Goal: Task Accomplishment & Management: Complete application form

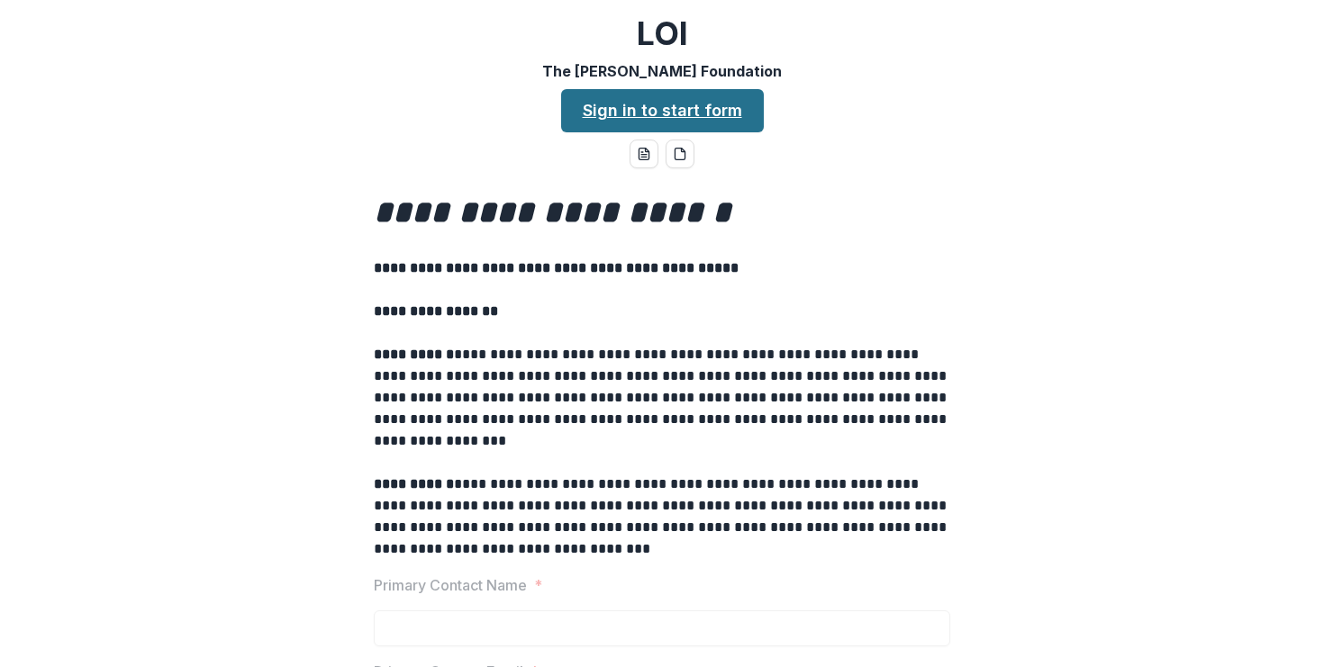
click at [604, 104] on link "Sign in to start form" at bounding box center [662, 110] width 203 height 43
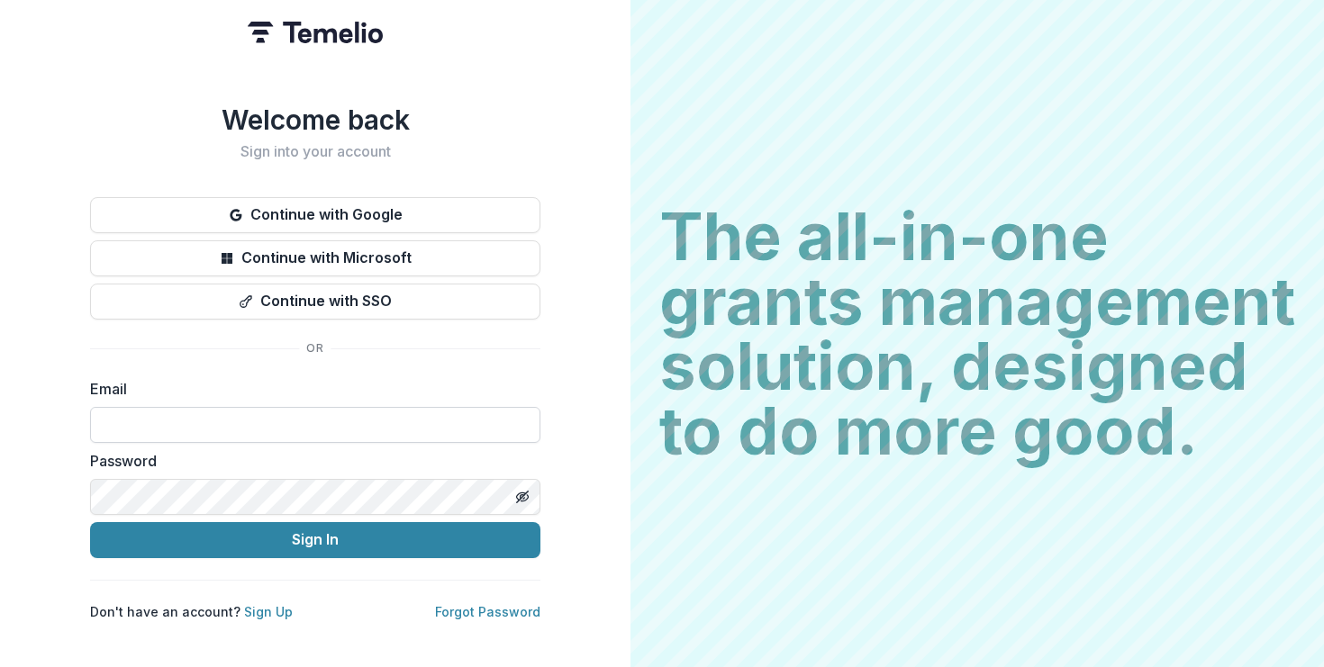
click at [305, 413] on input at bounding box center [315, 425] width 450 height 36
type input "**********"
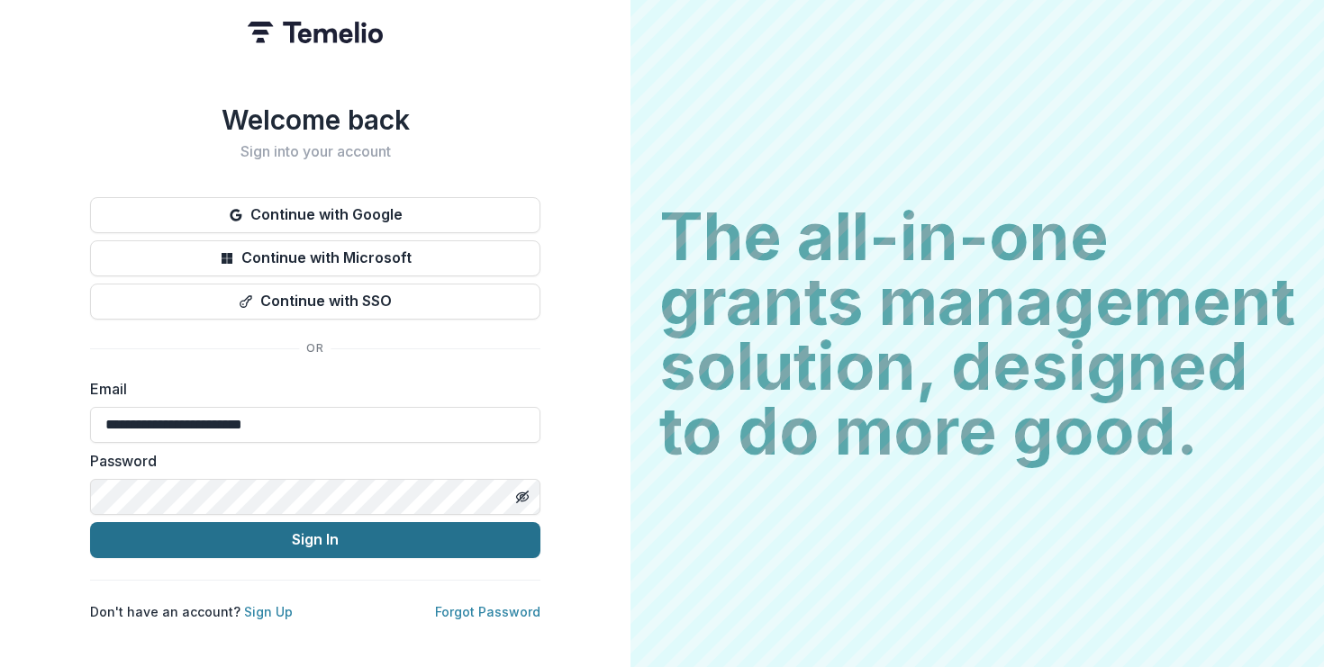
click at [286, 531] on button "Sign In" at bounding box center [315, 540] width 450 height 36
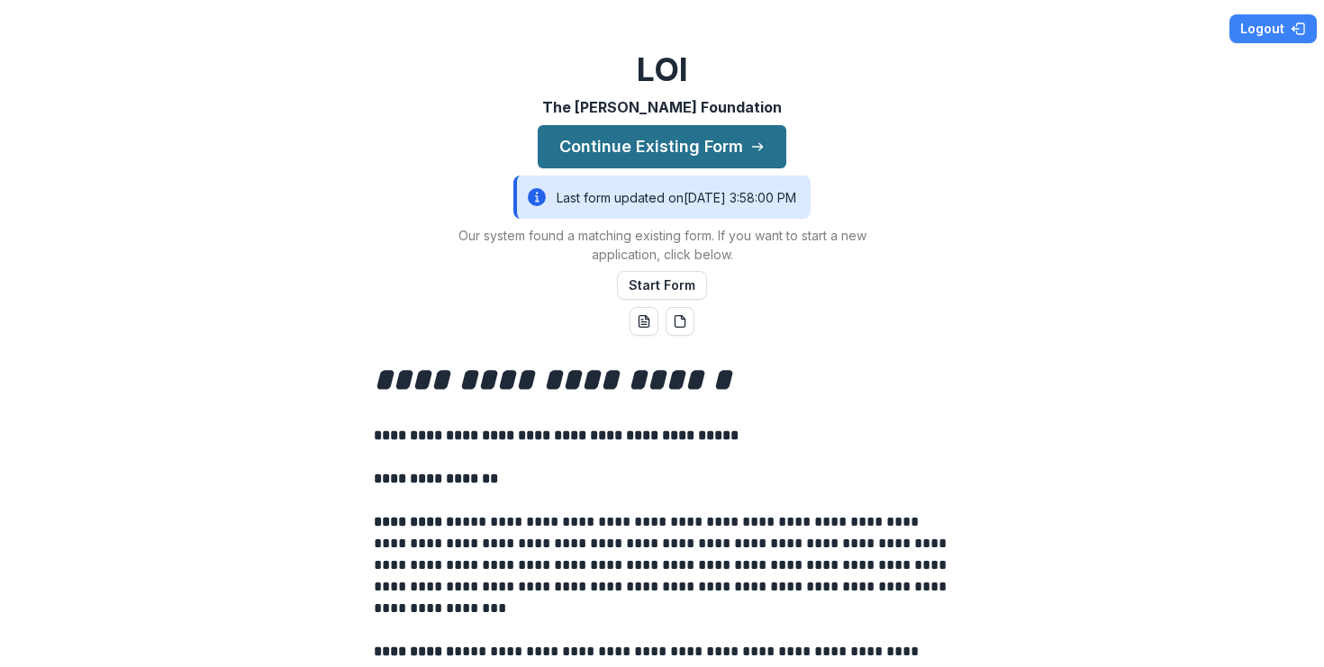
click at [623, 158] on button "Continue Existing Form" at bounding box center [662, 146] width 249 height 43
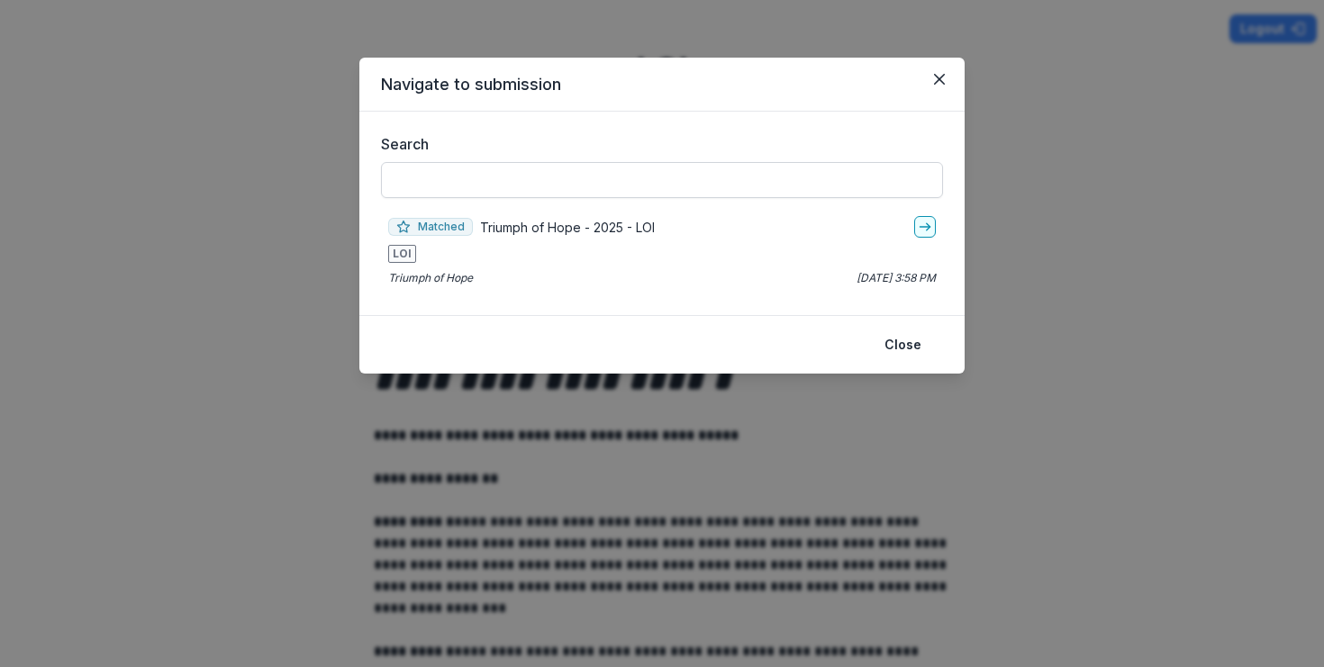
click at [618, 186] on input "Search" at bounding box center [662, 180] width 562 height 36
click at [616, 219] on p "Triumph of Hope - 2025 - LOI" at bounding box center [567, 227] width 175 height 19
click at [925, 232] on icon "go-to" at bounding box center [925, 227] width 14 height 14
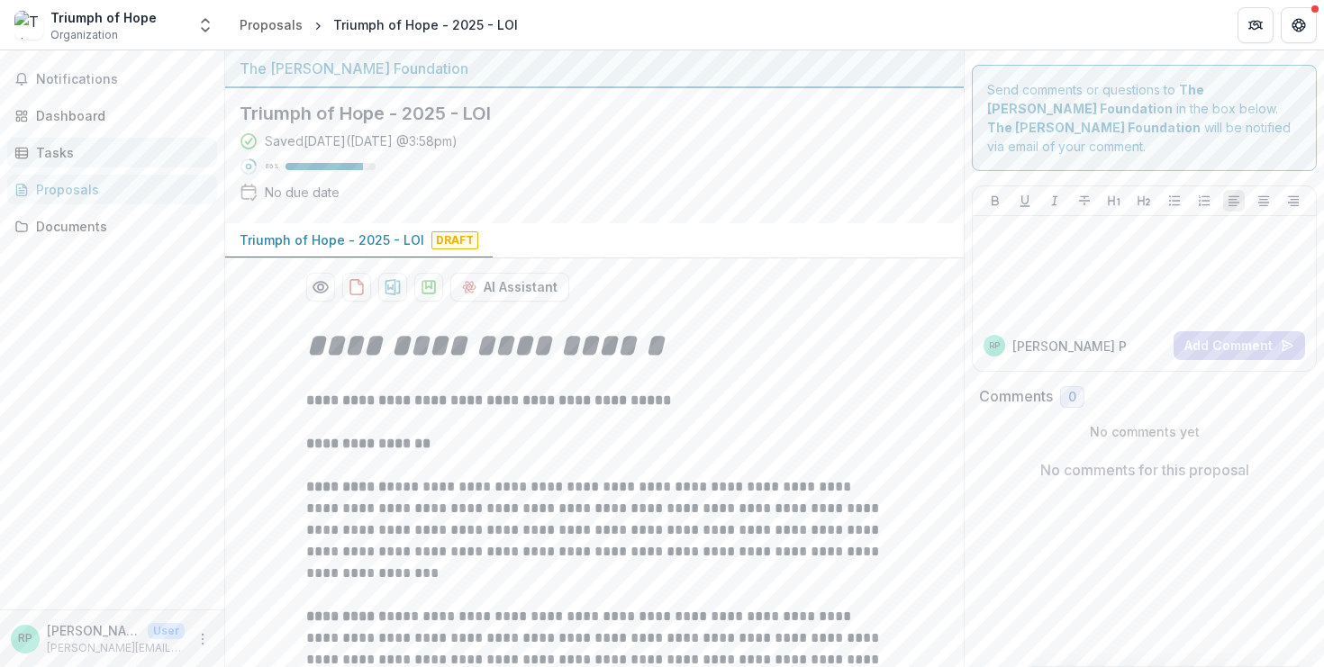
click at [95, 159] on div "Tasks" at bounding box center [119, 152] width 167 height 19
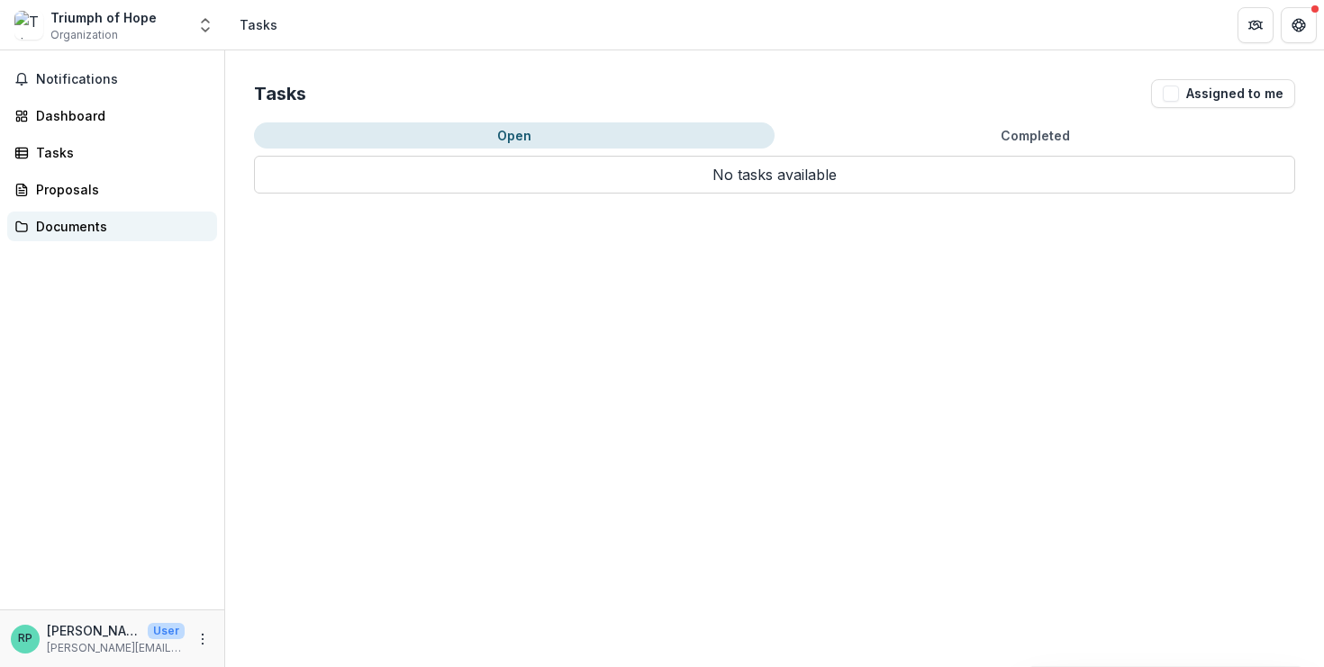
click at [86, 223] on div "Documents" at bounding box center [119, 226] width 167 height 19
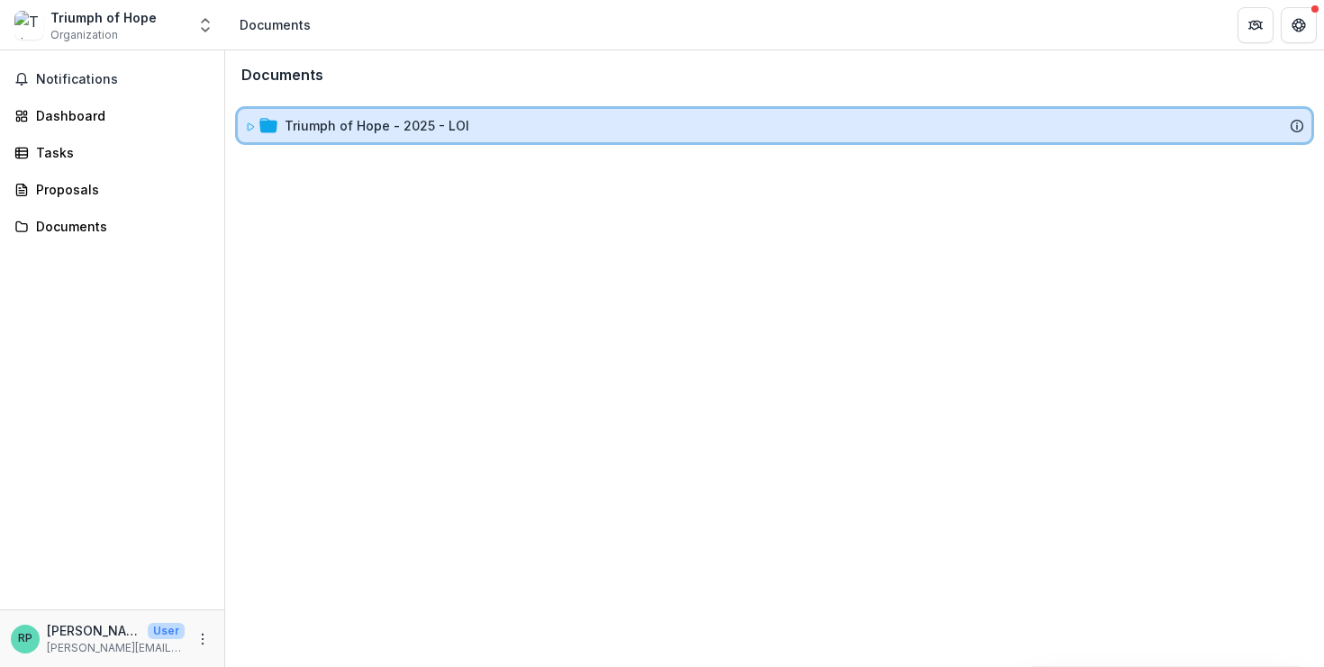
click at [249, 127] on icon at bounding box center [250, 127] width 11 height 11
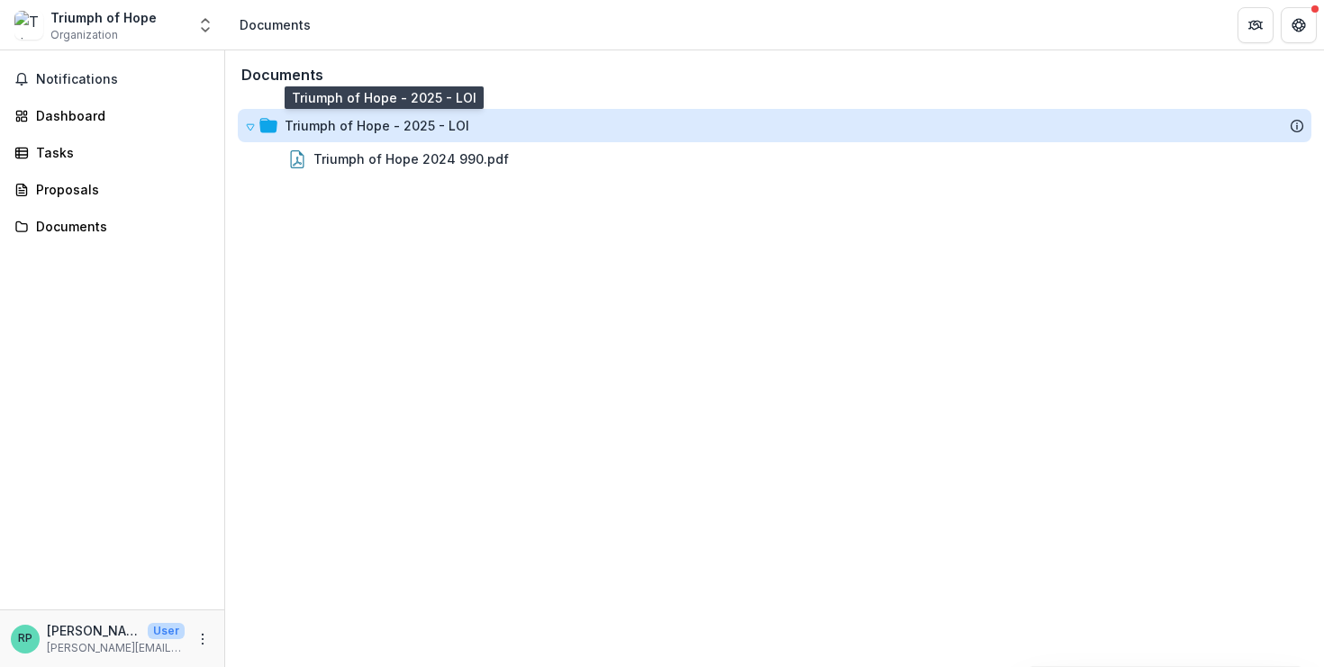
click at [363, 126] on div "Triumph of Hope - 2025 - LOI" at bounding box center [377, 125] width 185 height 19
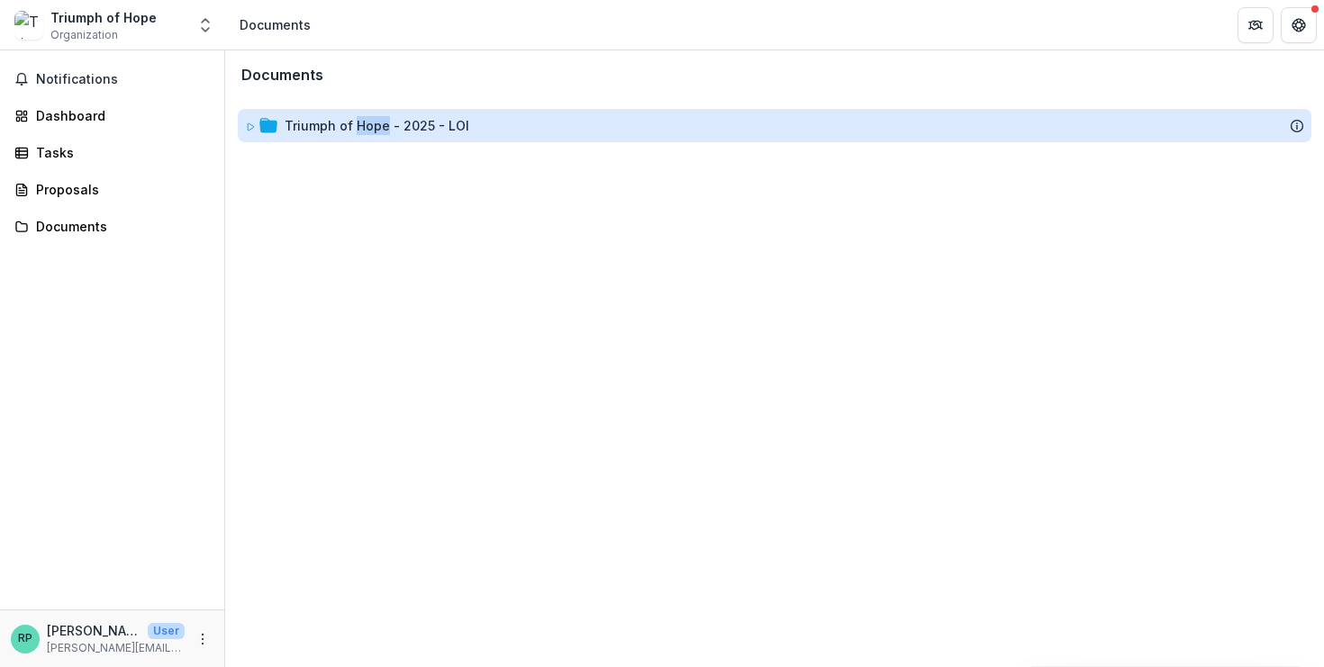
click at [363, 126] on div "Triumph of Hope - 2025 - LOI" at bounding box center [377, 125] width 185 height 19
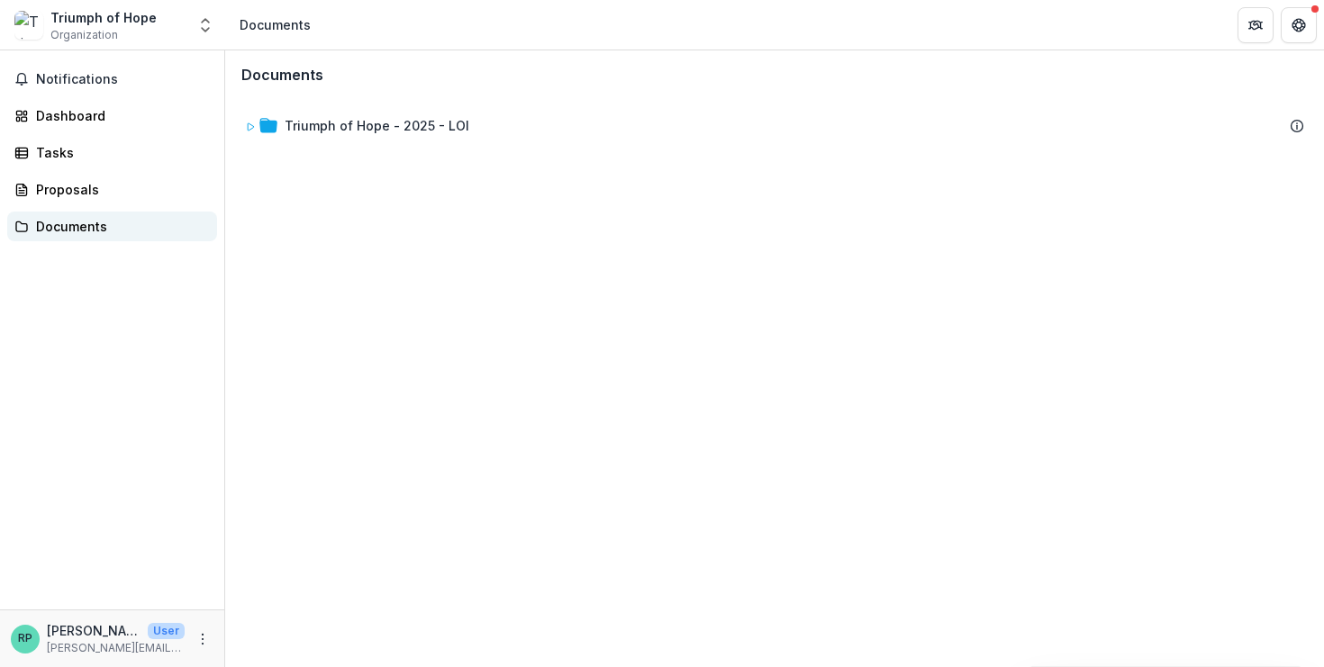
click at [137, 224] on div "Documents" at bounding box center [119, 226] width 167 height 19
click at [152, 196] on div "Proposals" at bounding box center [119, 189] width 167 height 19
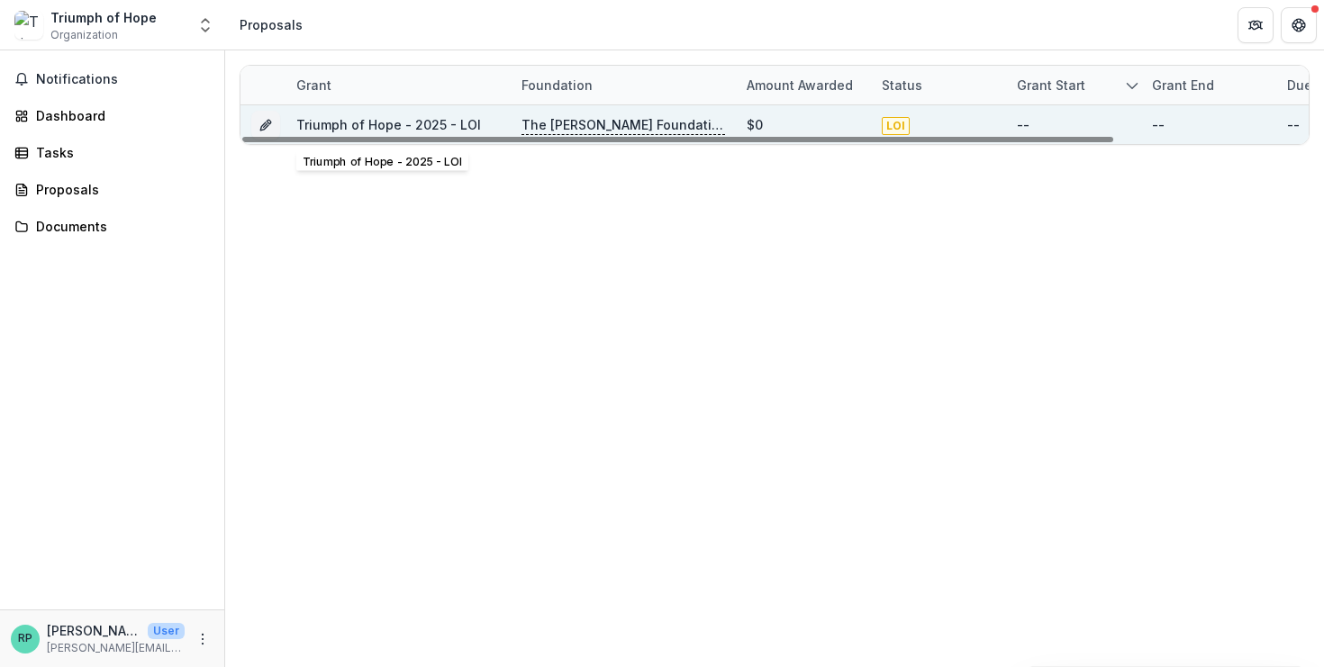
click at [421, 112] on div "Triumph of Hope - 2025 - LOI" at bounding box center [398, 124] width 204 height 39
click at [269, 127] on icon "Grant 7bc64bad-ad3b-4187-b401-1ea5a96b0102" at bounding box center [266, 125] width 14 height 14
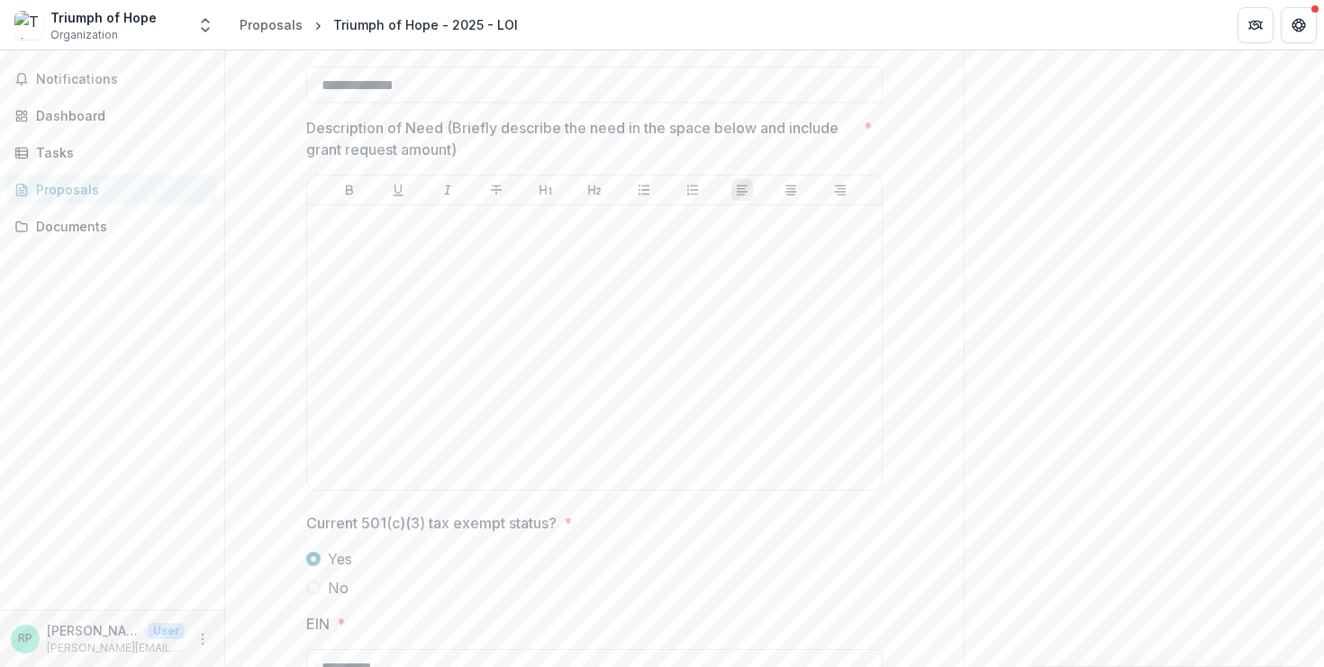
scroll to position [1454, 0]
drag, startPoint x: 392, startPoint y: 250, endPoint x: 393, endPoint y: 441, distance: 191.9
click at [394, 441] on div "To enrich screen reader interactions, please activate Accessibility in Grammarl…" at bounding box center [594, 348] width 560 height 270
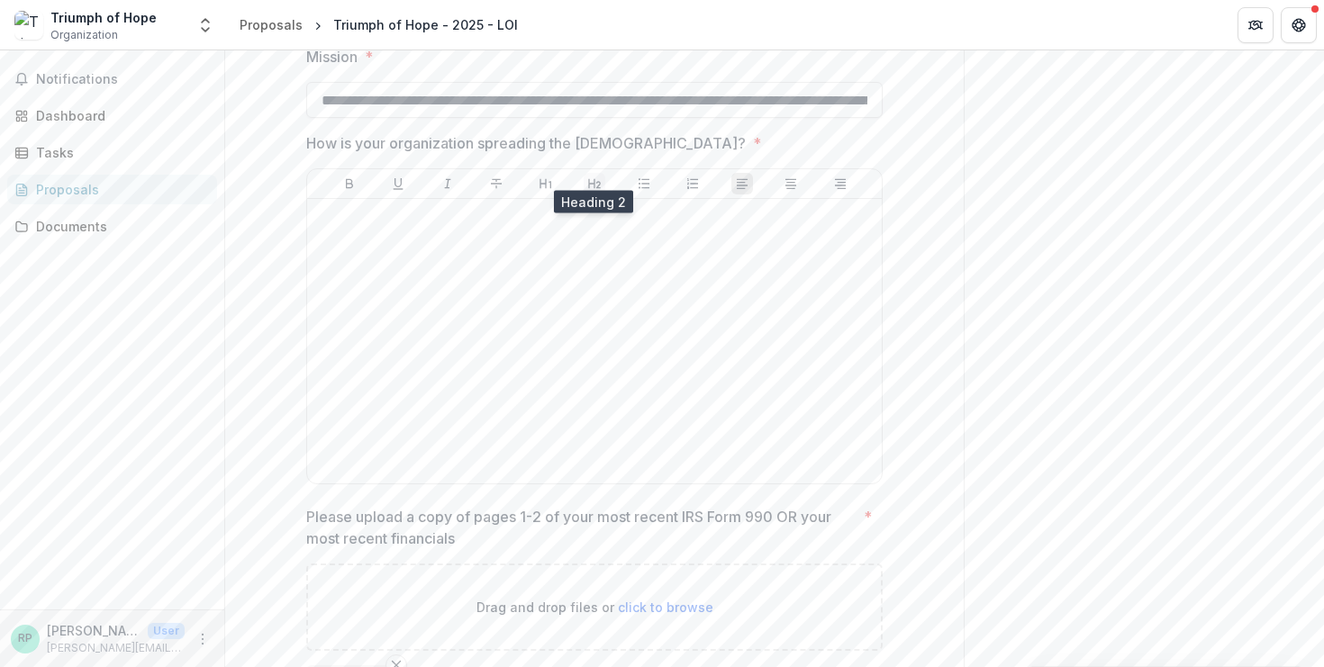
scroll to position [3374, 0]
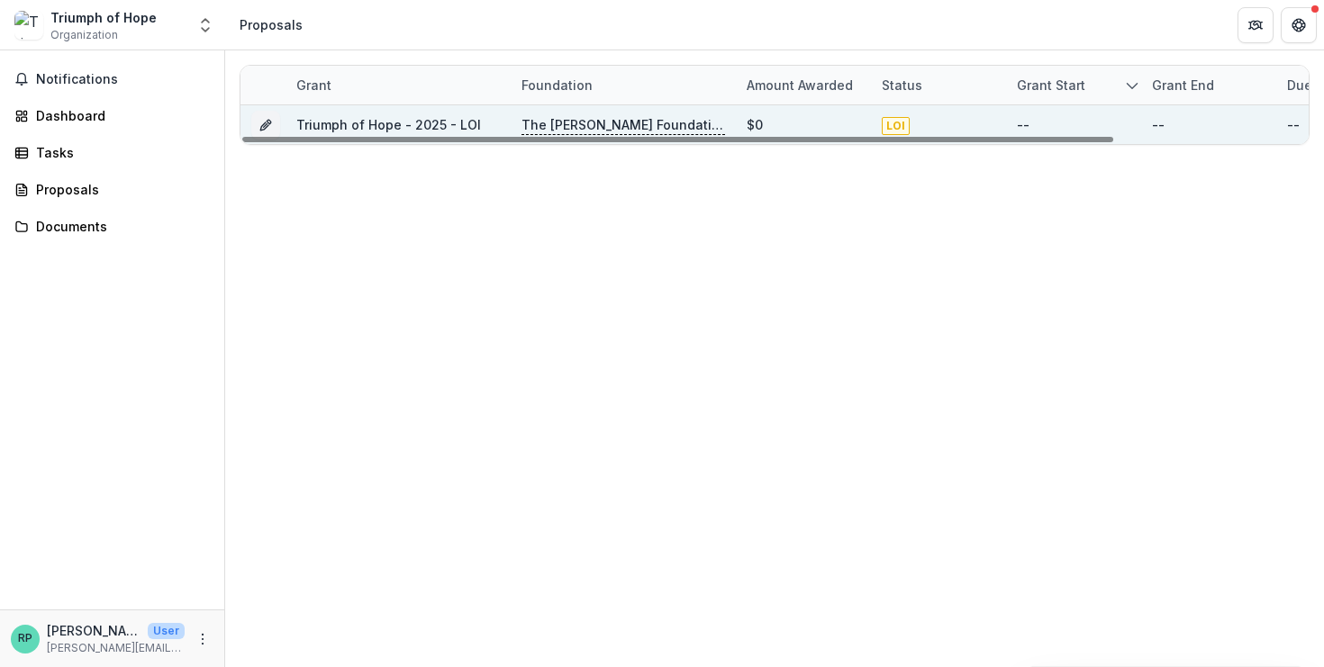
click at [341, 115] on div "Triumph of Hope - 2025 - LOI" at bounding box center [388, 124] width 185 height 19
click at [341, 122] on link "Triumph of Hope - 2025 - LOI" at bounding box center [388, 124] width 185 height 15
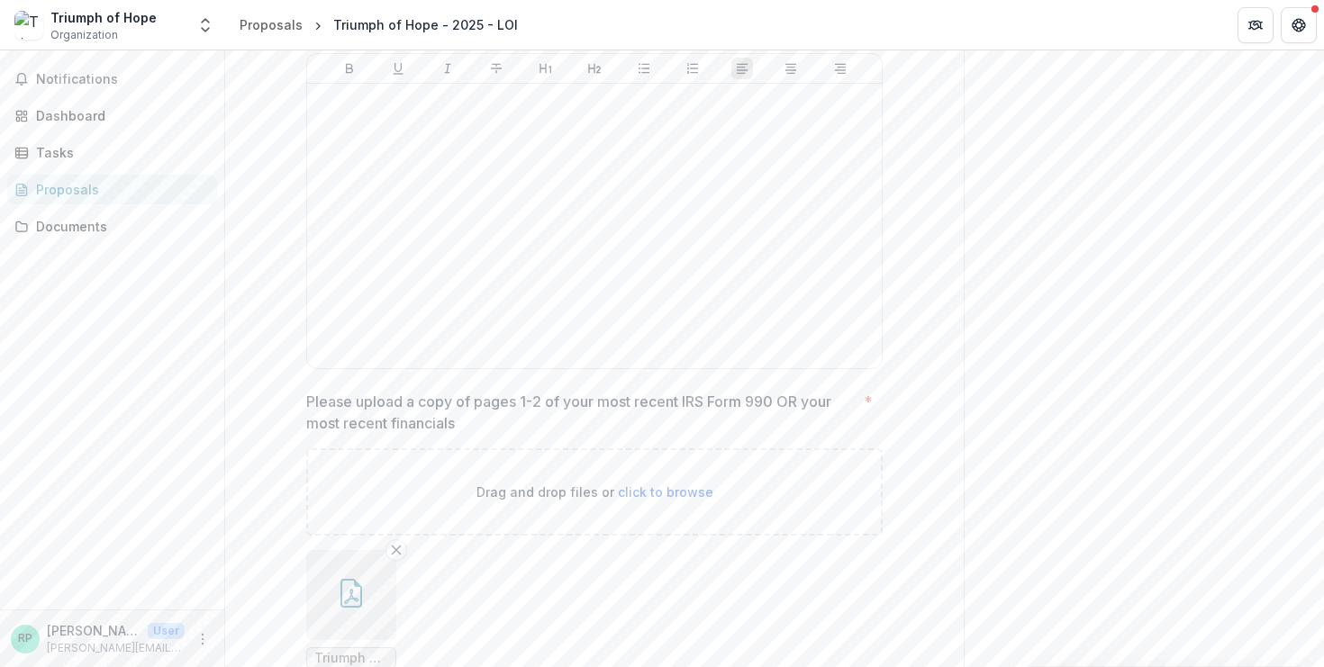
scroll to position [3182, 0]
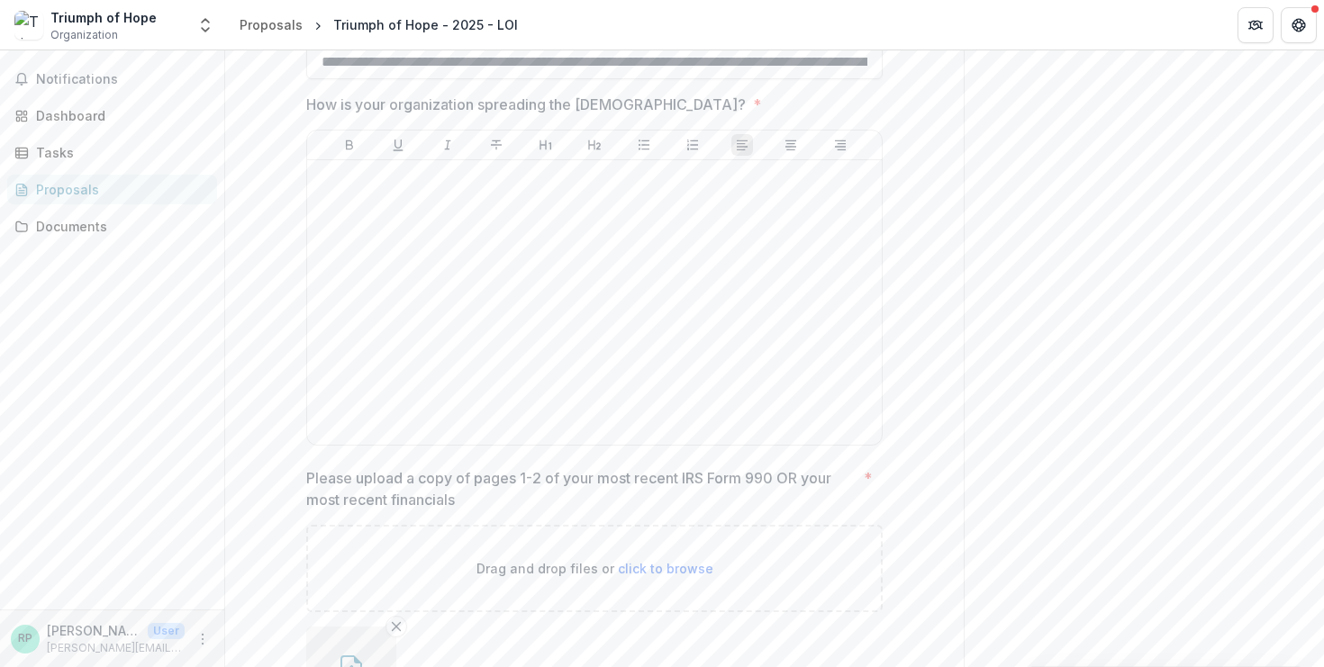
click at [143, 196] on div "Proposals" at bounding box center [119, 189] width 167 height 19
